Goal: Information Seeking & Learning: Check status

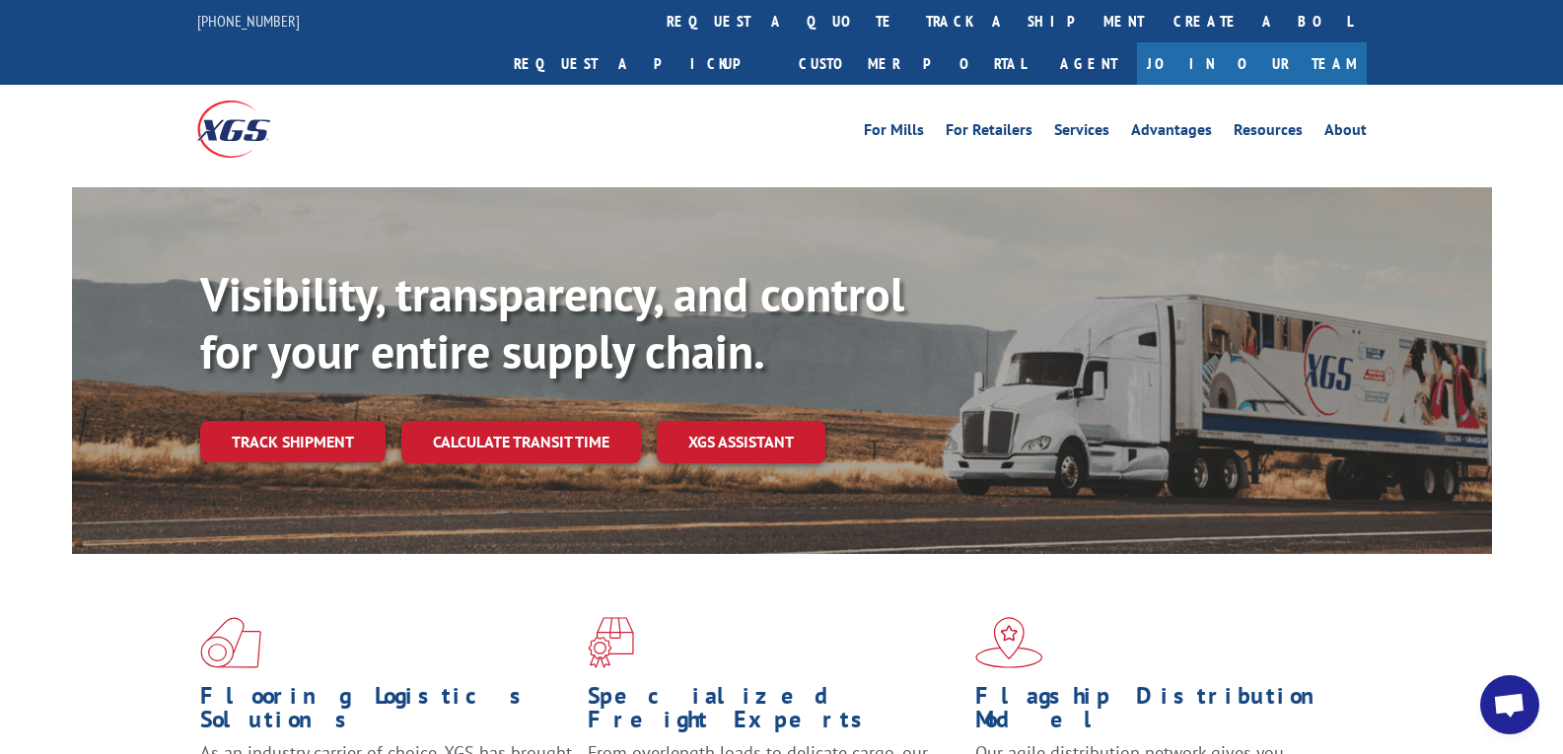
click at [911, 34] on link "track a shipment" at bounding box center [1034, 21] width 247 height 42
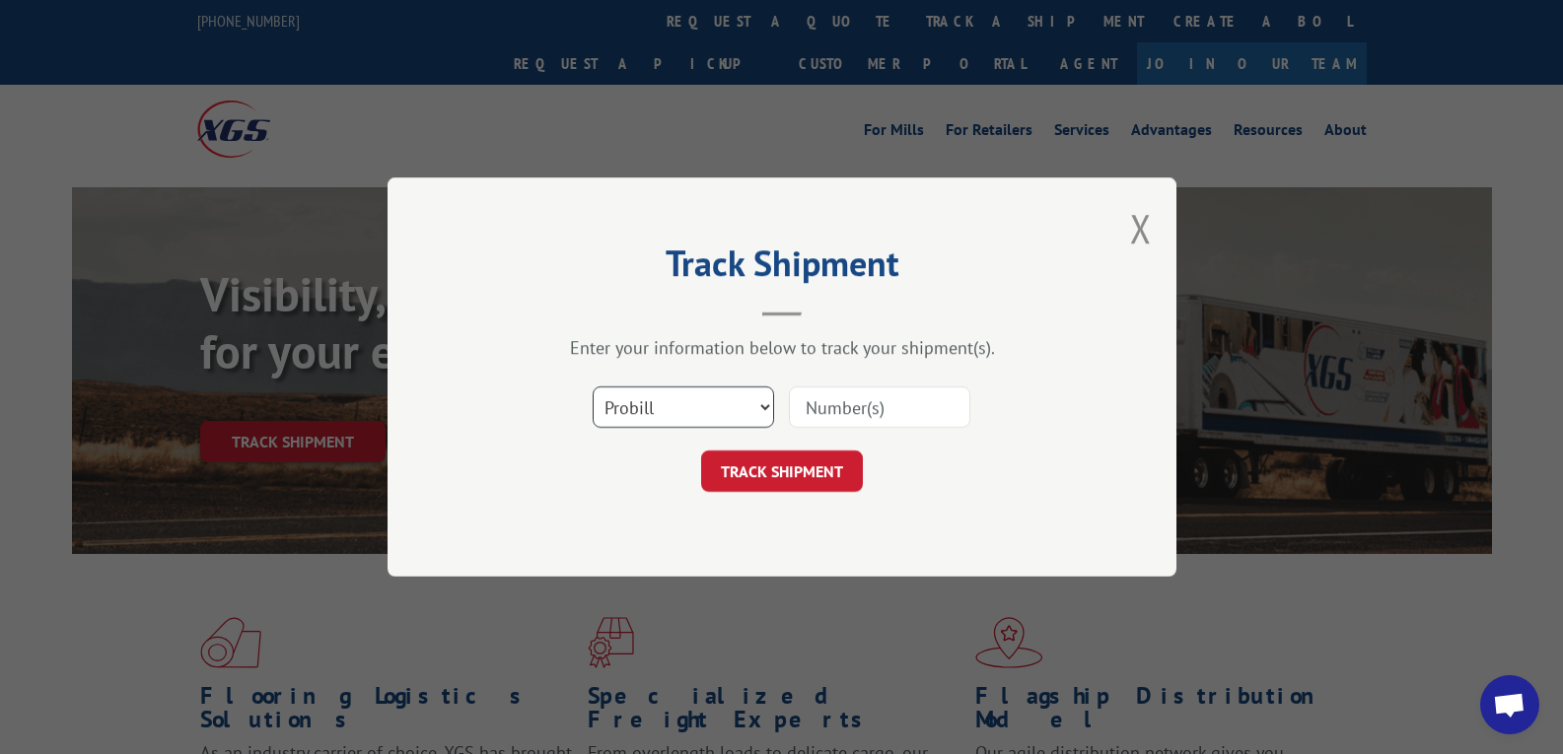
click at [663, 389] on select "Select category... Probill BOL PO" at bounding box center [683, 407] width 181 height 41
click at [593, 387] on select "Select category... Probill BOL PO" at bounding box center [683, 407] width 181 height 41
click at [752, 426] on select "Select category... Probill BOL PO" at bounding box center [683, 407] width 181 height 41
select select "po"
click at [593, 387] on select "Select category... Probill BOL PO" at bounding box center [683, 407] width 181 height 41
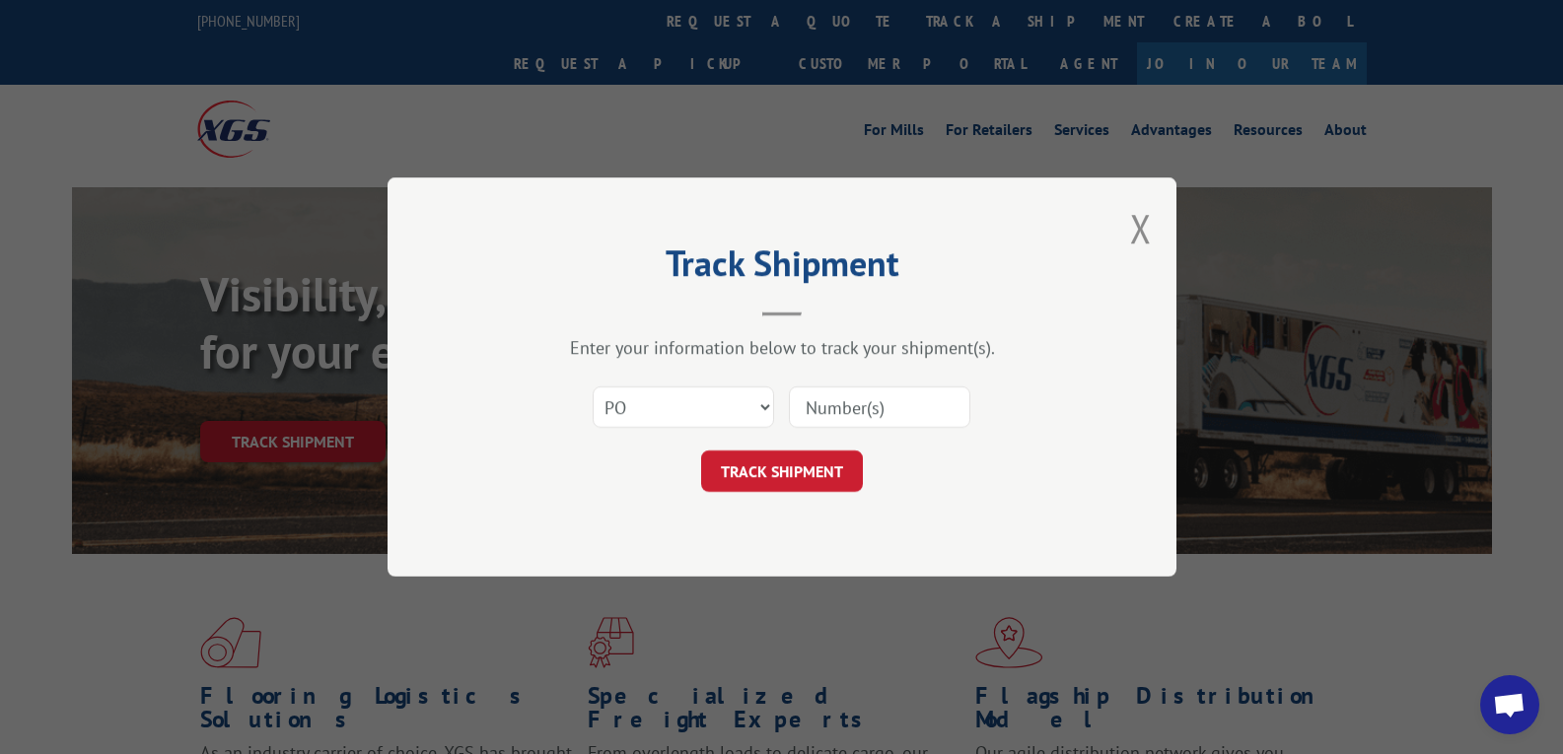
click at [854, 386] on div at bounding box center [879, 407] width 181 height 45
paste input "50540382"
click at [847, 411] on input "50540382" at bounding box center [879, 407] width 181 height 41
type input "50540382"
click at [817, 476] on button "TRACK SHIPMENT" at bounding box center [782, 471] width 162 height 41
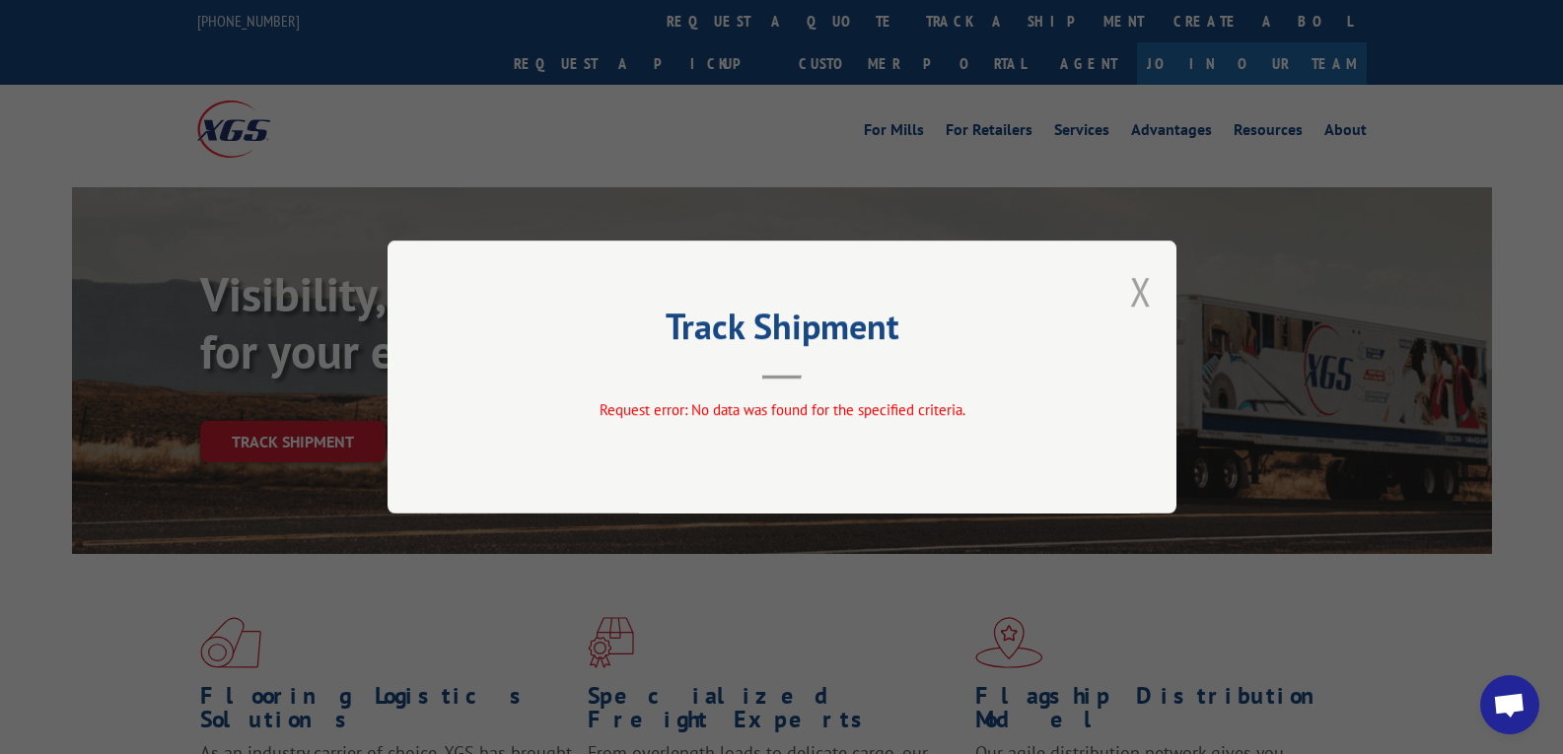
click at [1141, 287] on button "Close modal" at bounding box center [1141, 291] width 22 height 52
